Goal: Task Accomplishment & Management: Use online tool/utility

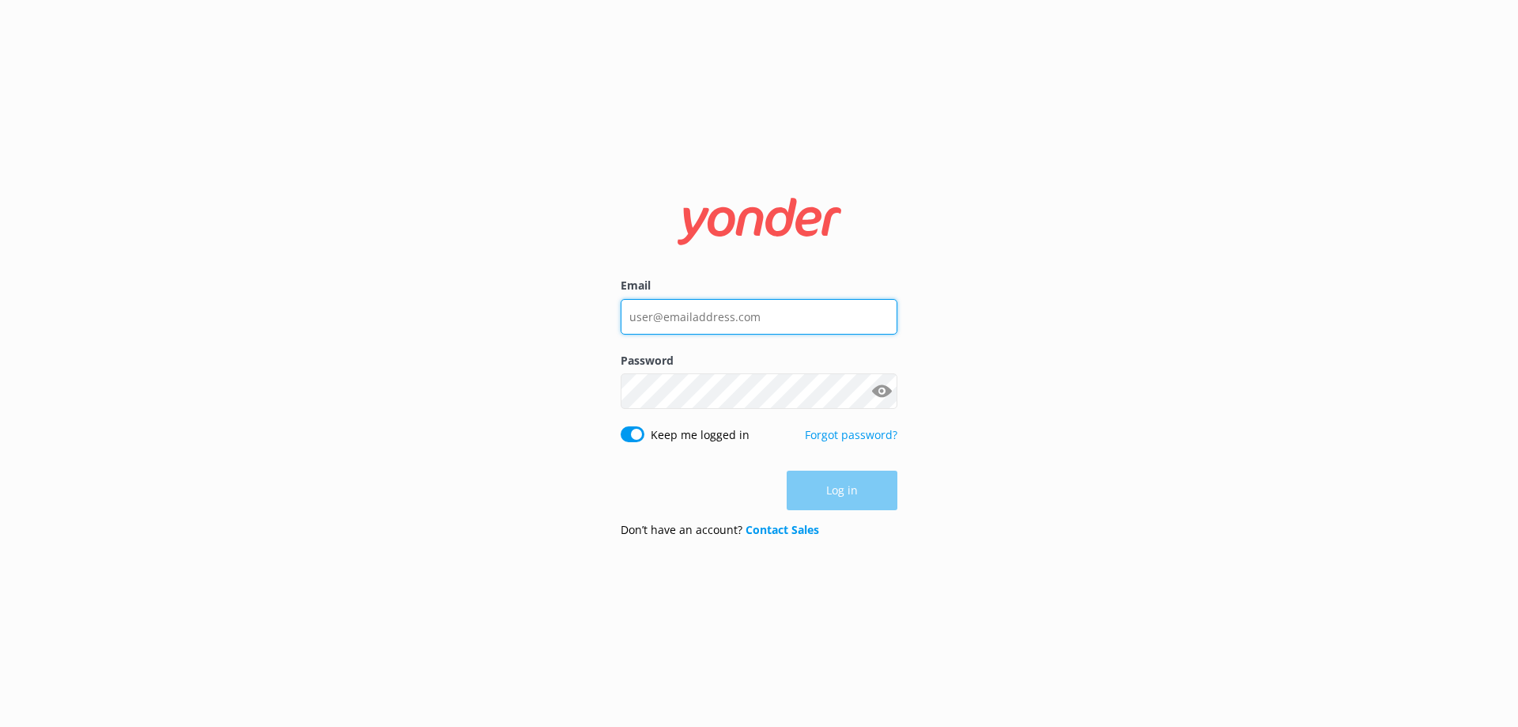
type input "[EMAIL_ADDRESS][DOMAIN_NAME]"
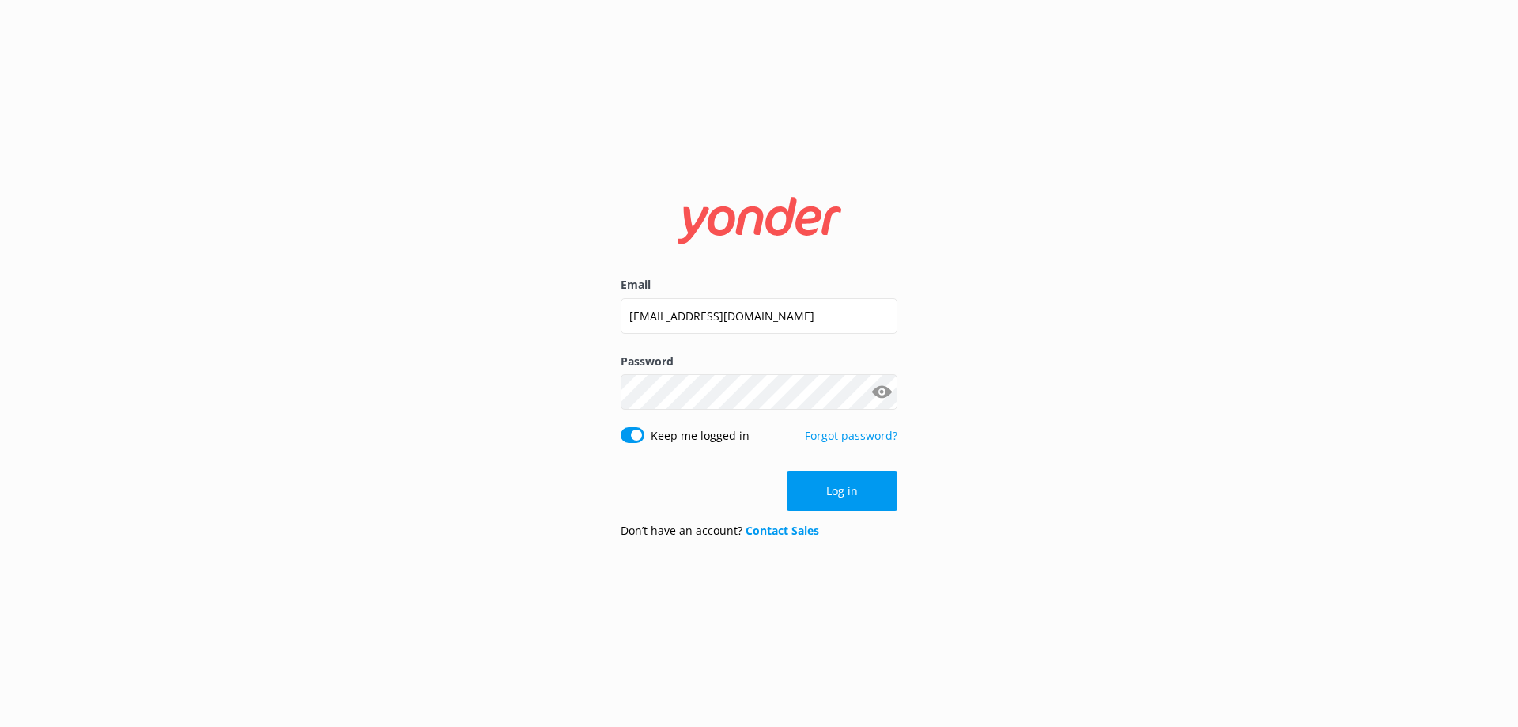
click at [860, 496] on div "Log in" at bounding box center [759, 491] width 277 height 40
click at [841, 491] on button "Log in" at bounding box center [842, 491] width 111 height 40
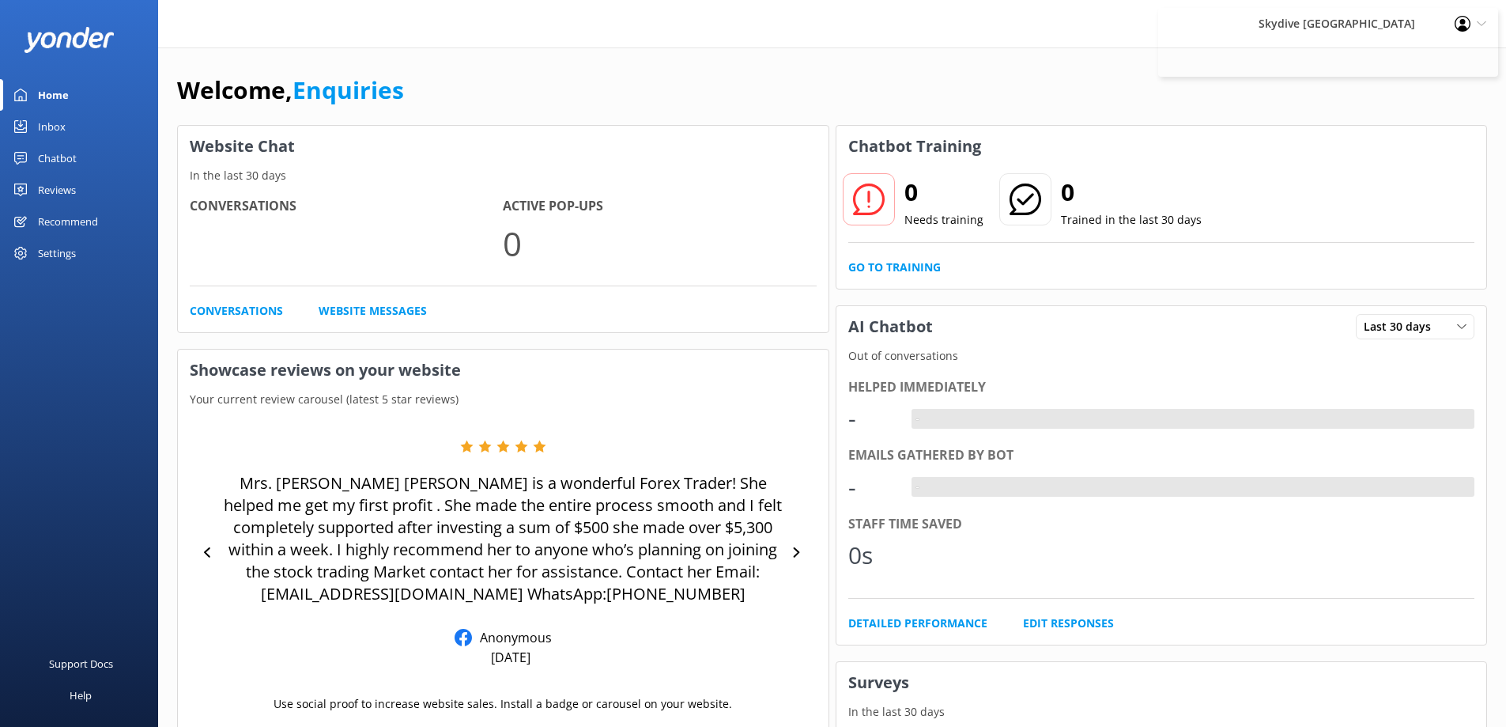
click at [88, 119] on link "Inbox" at bounding box center [79, 127] width 158 height 32
